Goal: Download file/media

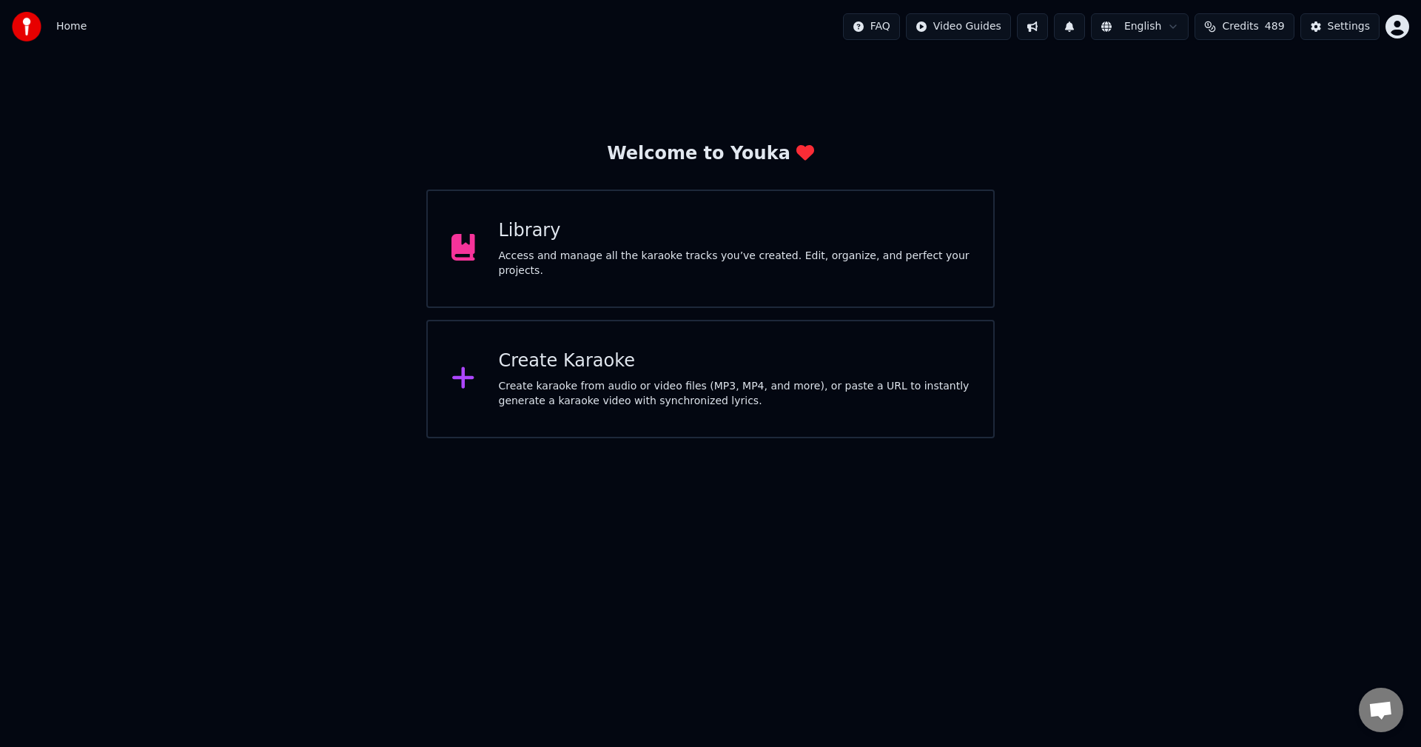
click at [782, 200] on div "Library Access and manage all the karaoke tracks you’ve created. Edit, organize…" at bounding box center [710, 249] width 569 height 118
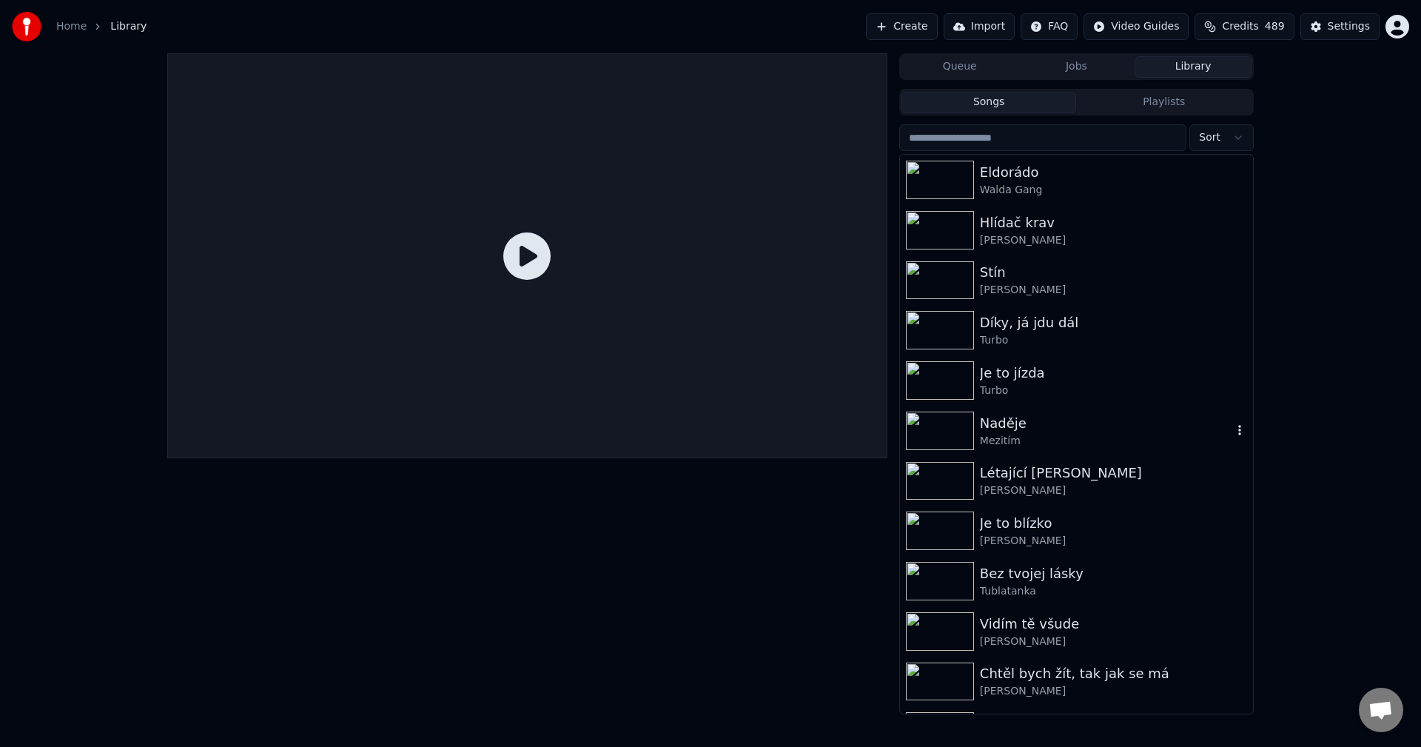
click at [1102, 436] on div "Mezitím" at bounding box center [1106, 441] width 252 height 15
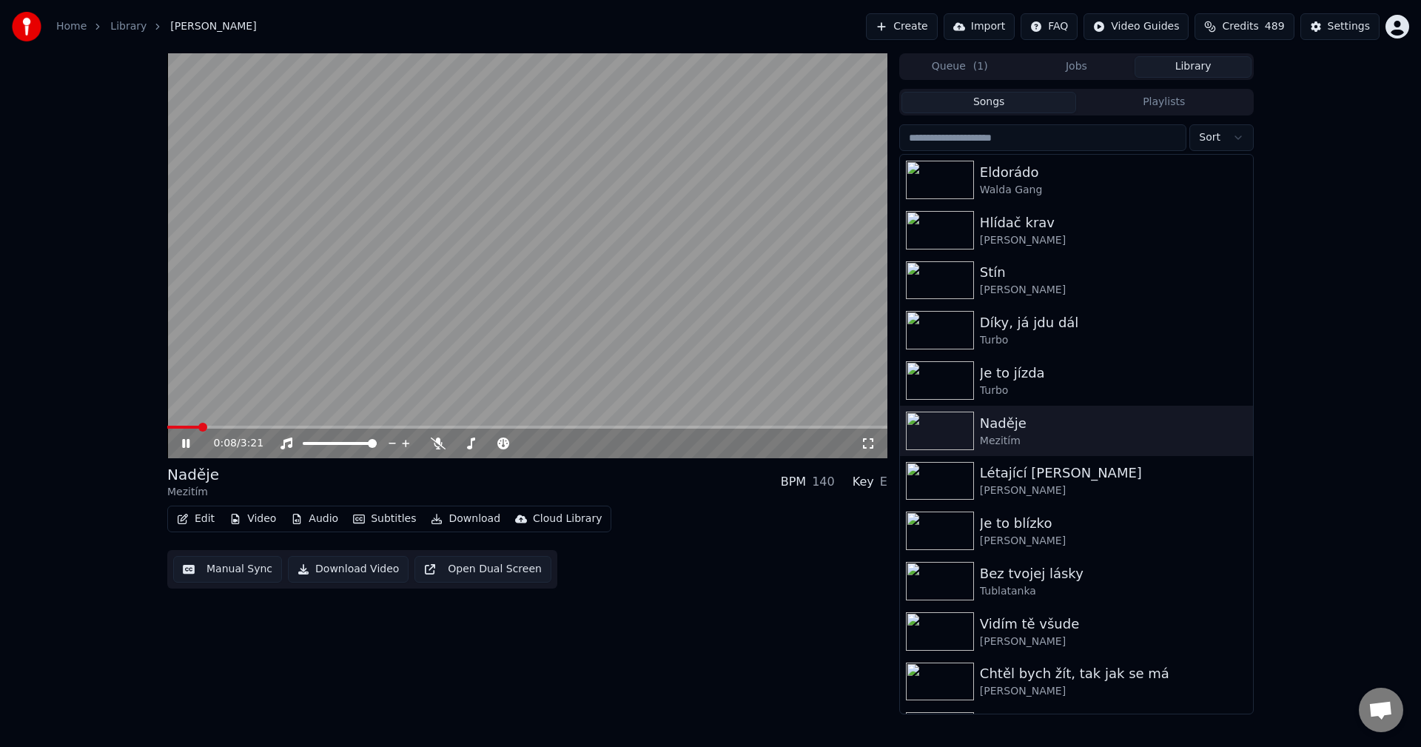
click at [192, 446] on icon at bounding box center [196, 444] width 35 height 12
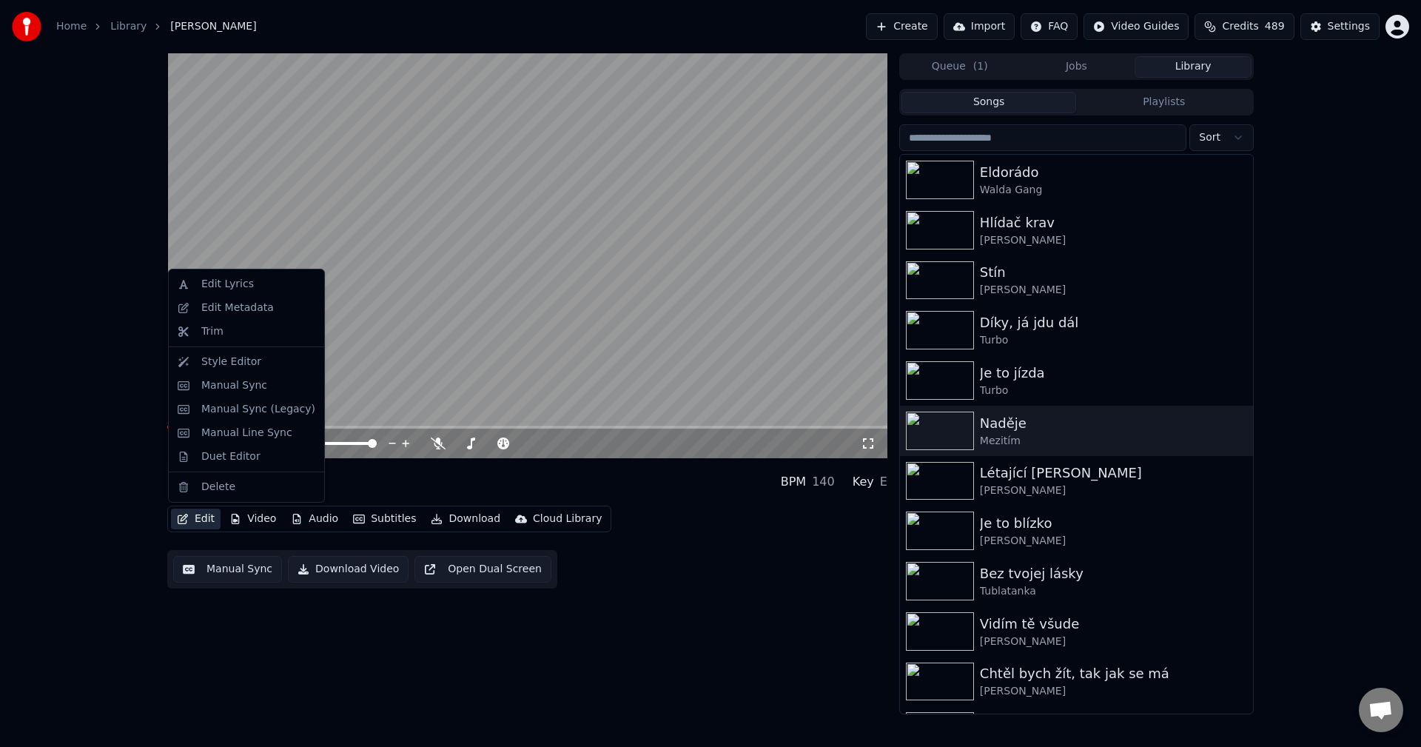
click at [193, 518] on button "Edit" at bounding box center [196, 519] width 50 height 21
click at [232, 312] on div "Edit Metadata" at bounding box center [237, 308] width 73 height 15
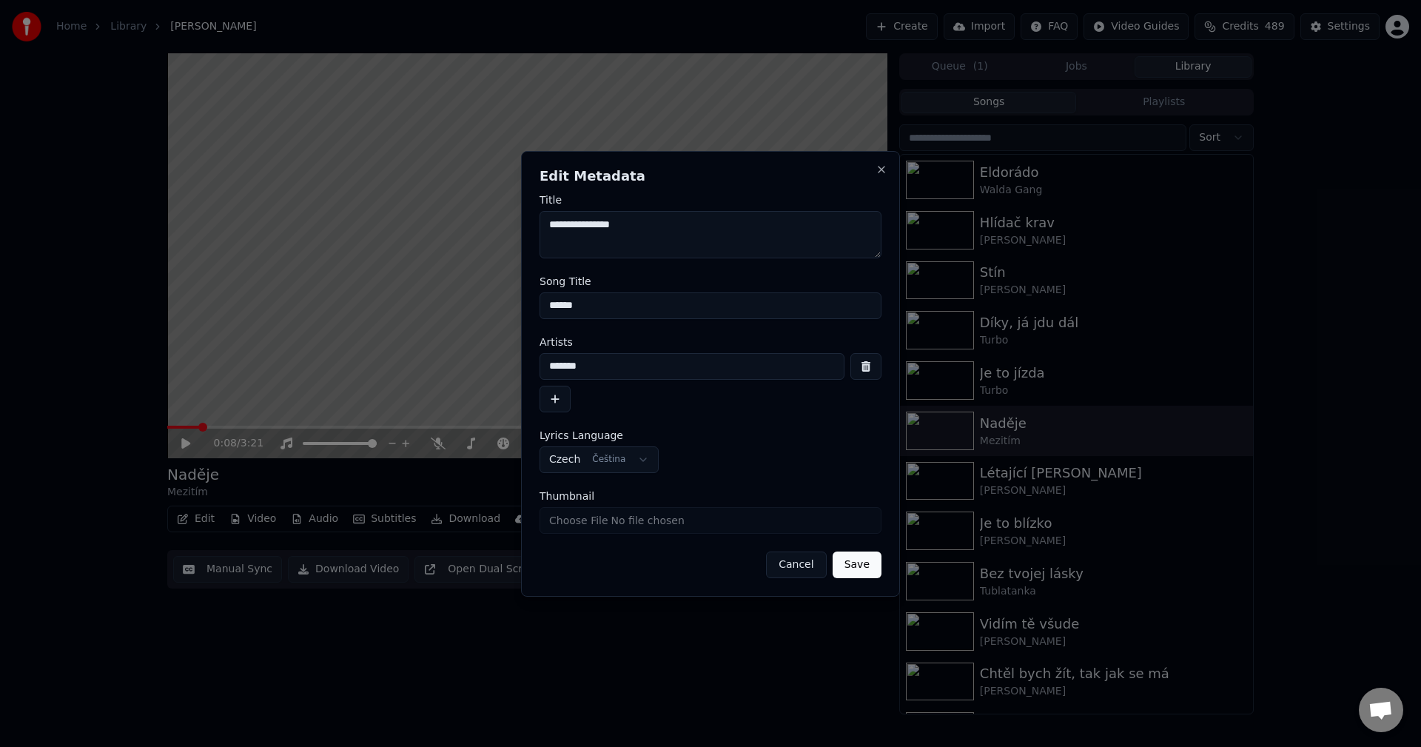
drag, startPoint x: 598, startPoint y: 366, endPoint x: 258, endPoint y: 379, distance: 340.8
click at [258, 379] on body "**********" at bounding box center [710, 373] width 1421 height 747
drag, startPoint x: 597, startPoint y: 306, endPoint x: 423, endPoint y: 324, distance: 174.2
click at [423, 324] on body "**********" at bounding box center [710, 373] width 1421 height 747
click at [885, 170] on button "Close" at bounding box center [882, 170] width 12 height 12
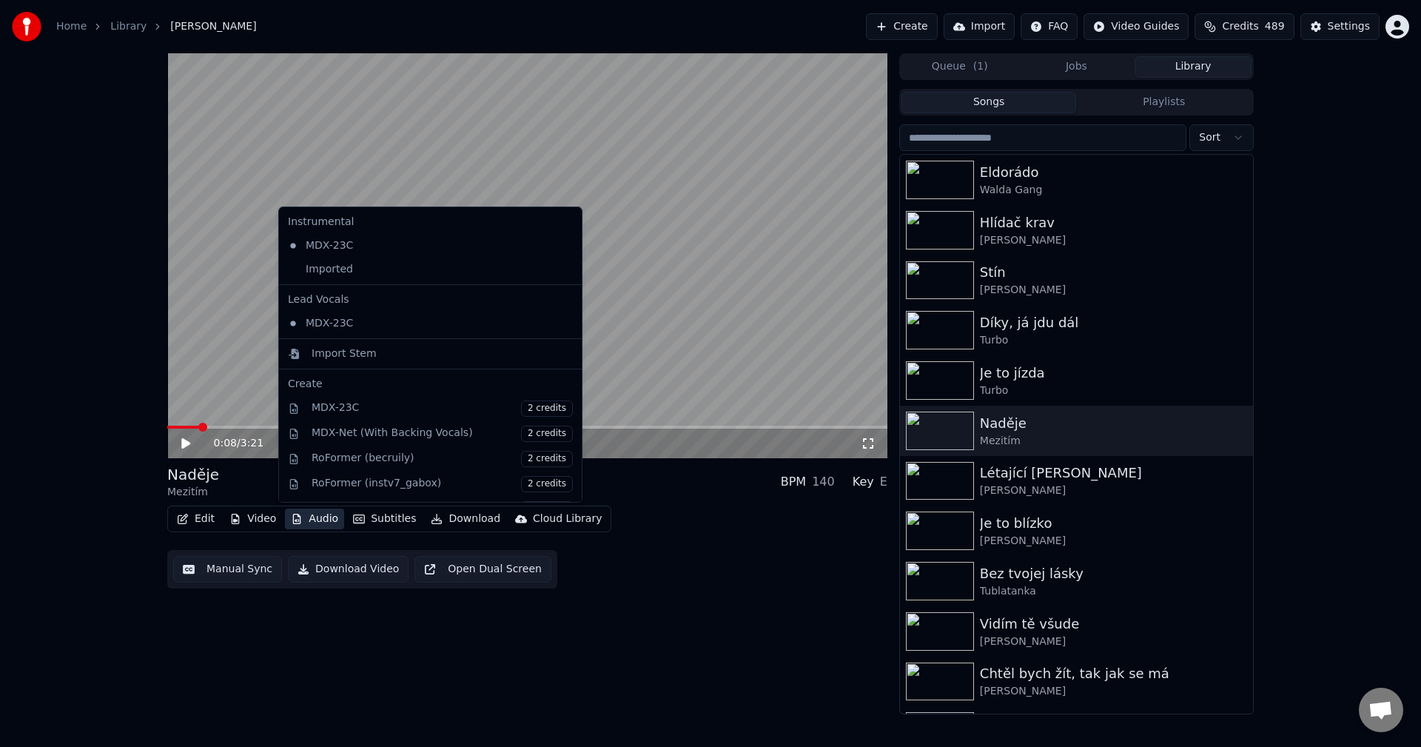
click at [322, 523] on button "Audio" at bounding box center [314, 519] width 59 height 21
click at [343, 272] on div "Imported" at bounding box center [419, 270] width 275 height 24
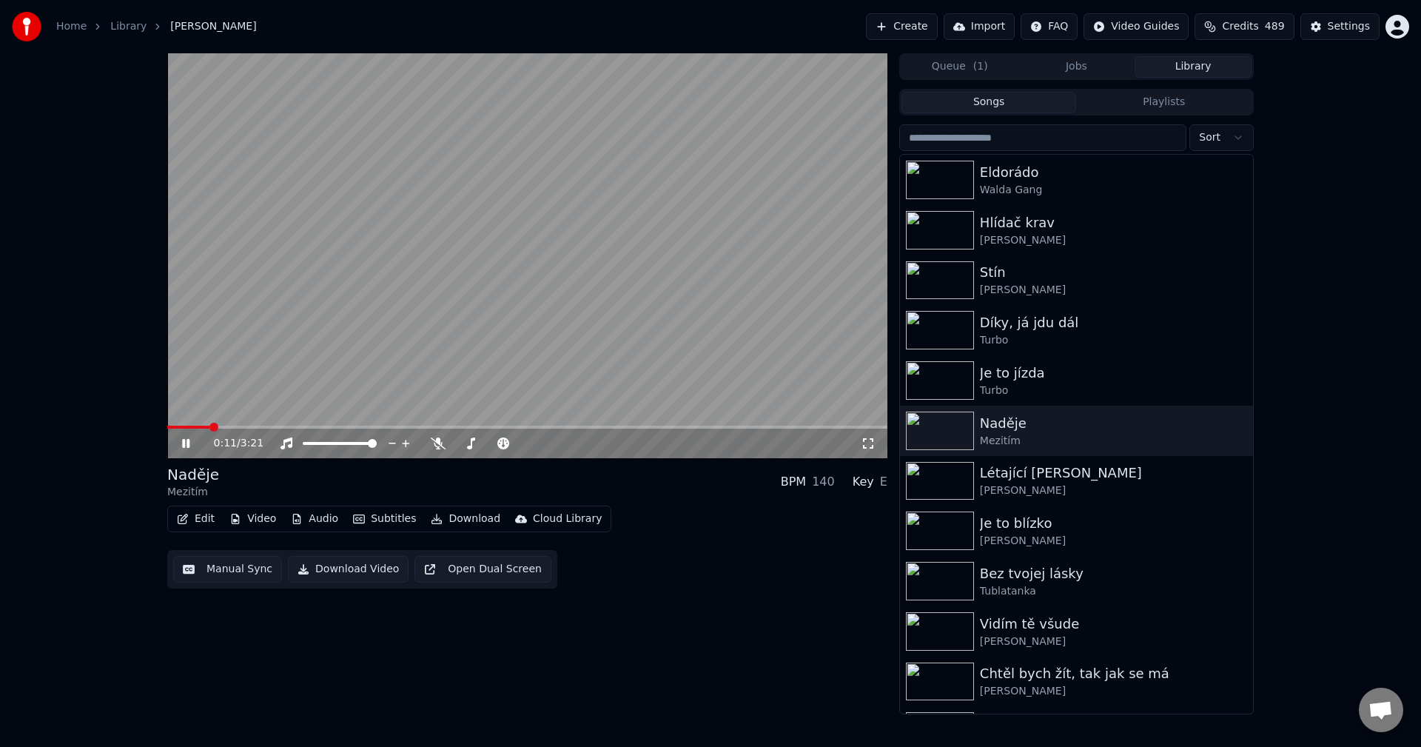
click at [183, 438] on icon at bounding box center [196, 444] width 35 height 12
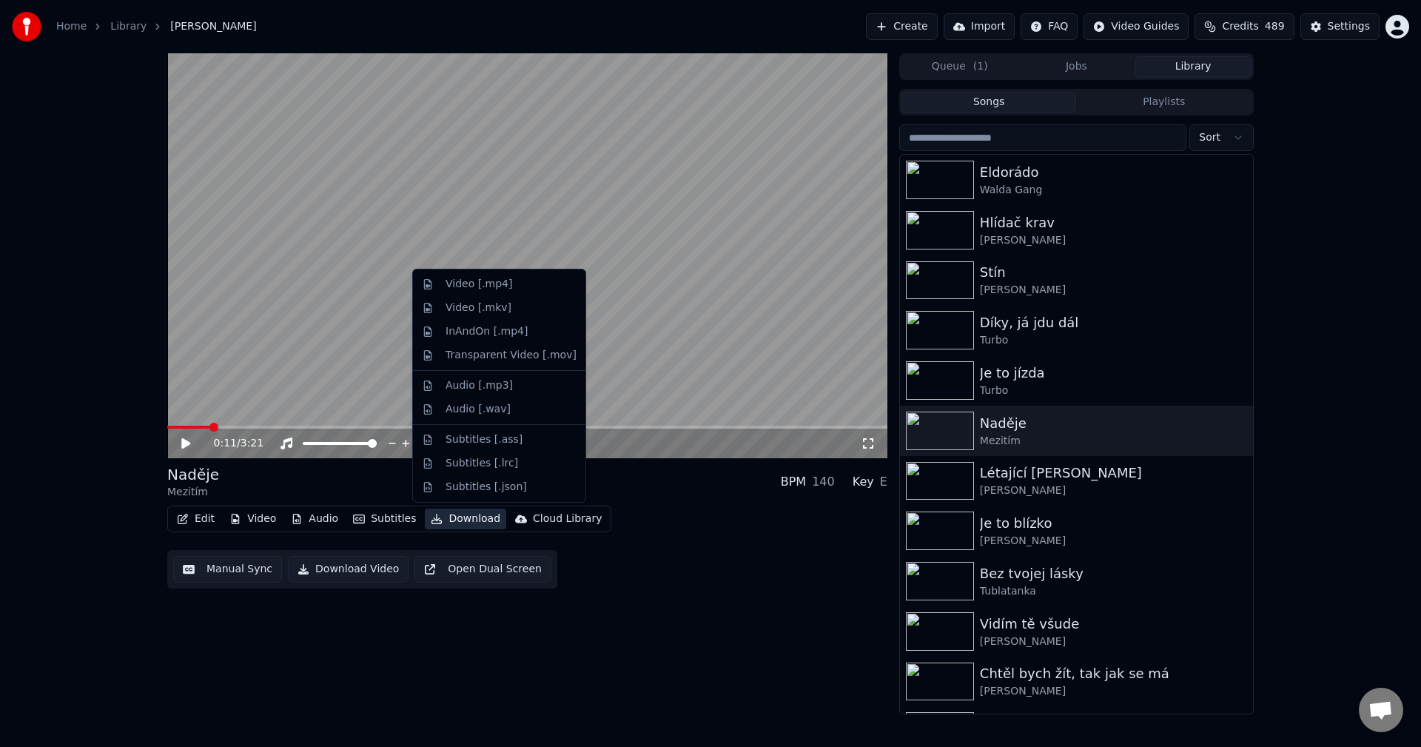
click at [446, 516] on button "Download" at bounding box center [465, 519] width 81 height 21
click at [490, 284] on div "Video [.mp4]" at bounding box center [479, 284] width 67 height 15
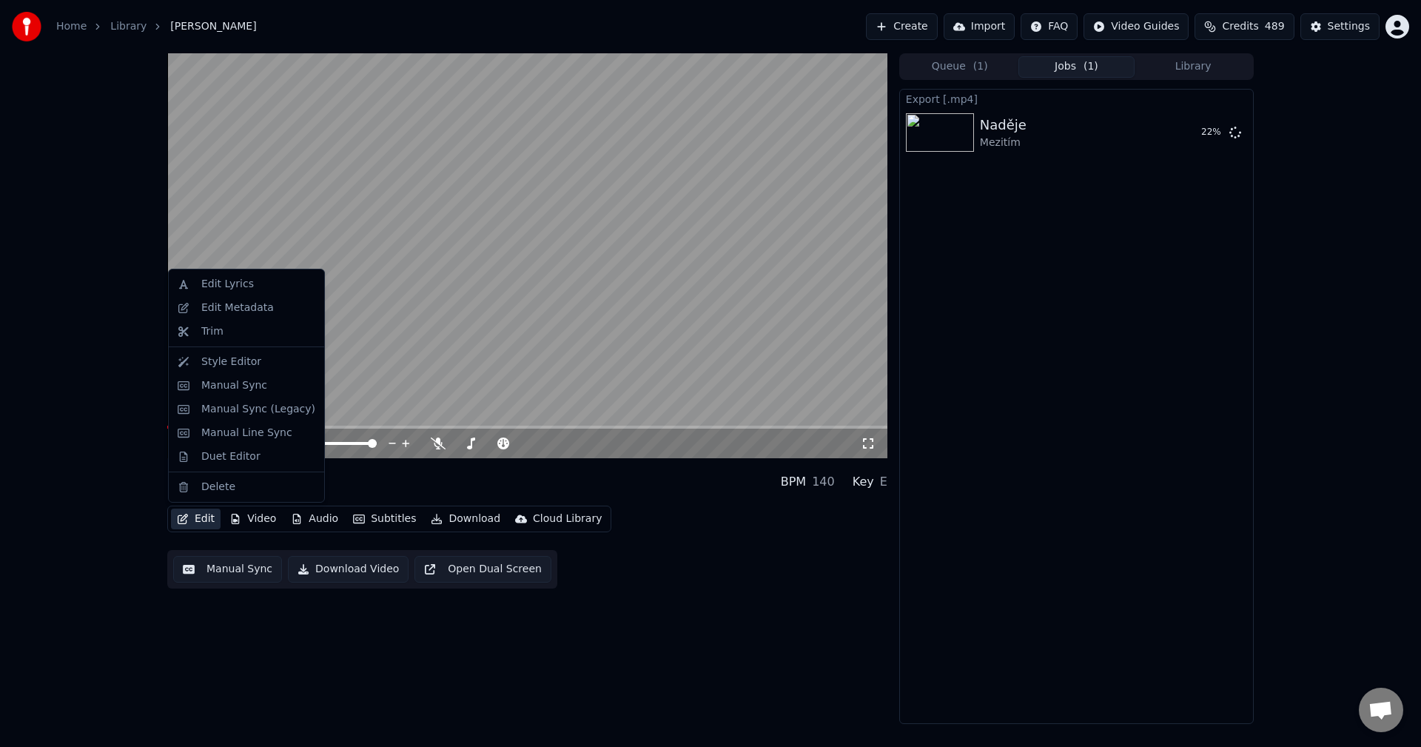
click at [198, 529] on button "Edit" at bounding box center [196, 519] width 50 height 21
click at [227, 317] on div "Edit Metadata" at bounding box center [247, 308] width 150 height 24
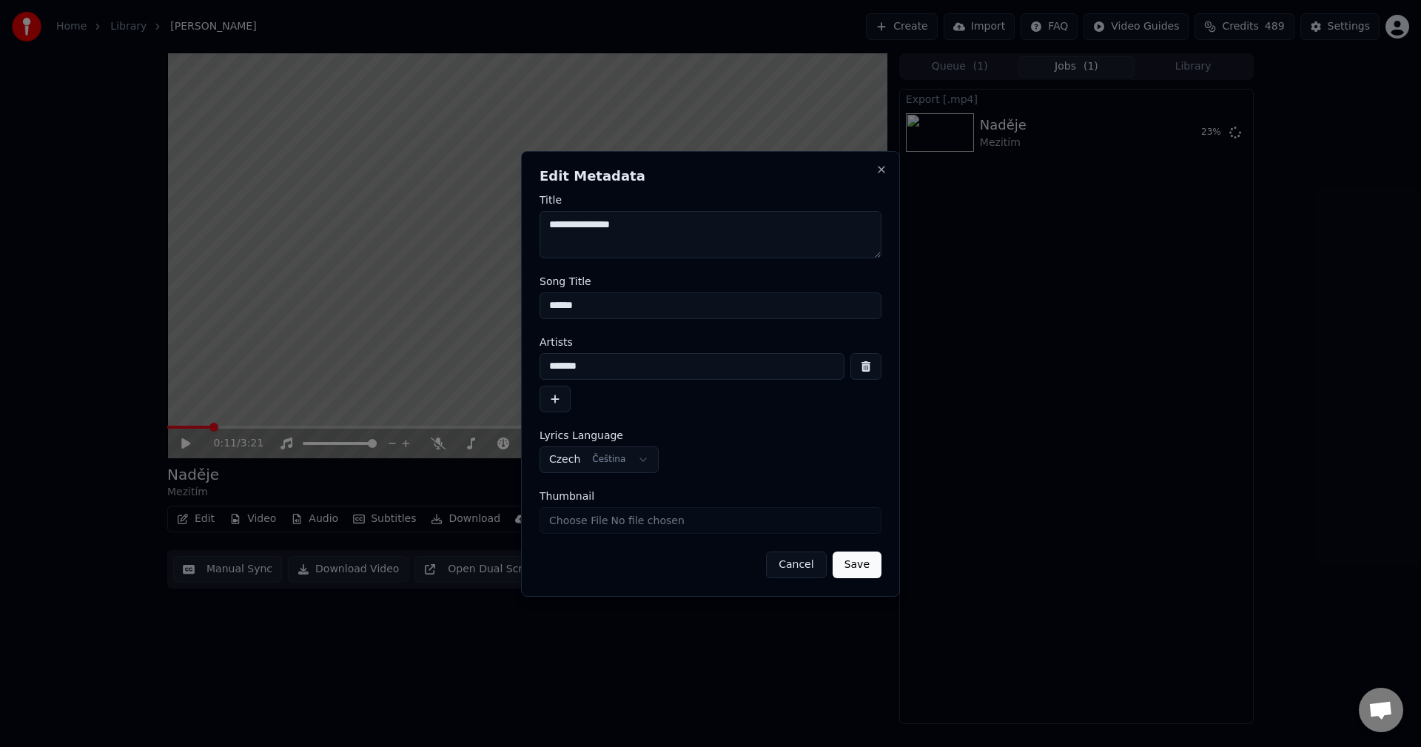
drag, startPoint x: 592, startPoint y: 375, endPoint x: 427, endPoint y: 389, distance: 165.7
click at [428, 389] on body "**********" at bounding box center [710, 373] width 1421 height 747
click at [878, 173] on button "Close" at bounding box center [882, 170] width 12 height 12
